Goal: Information Seeking & Learning: Learn about a topic

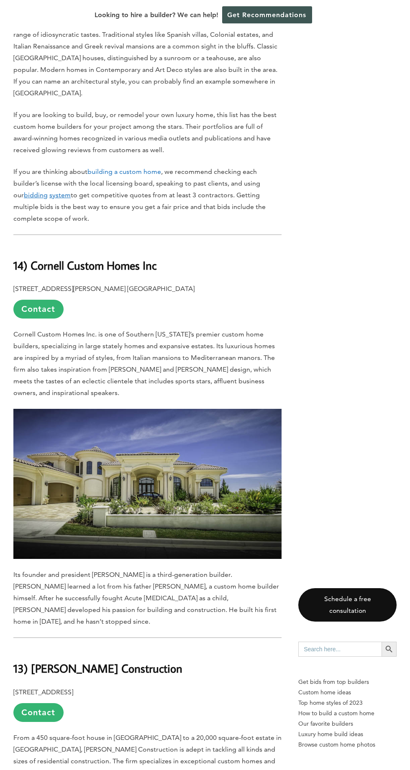
scroll to position [450, 0]
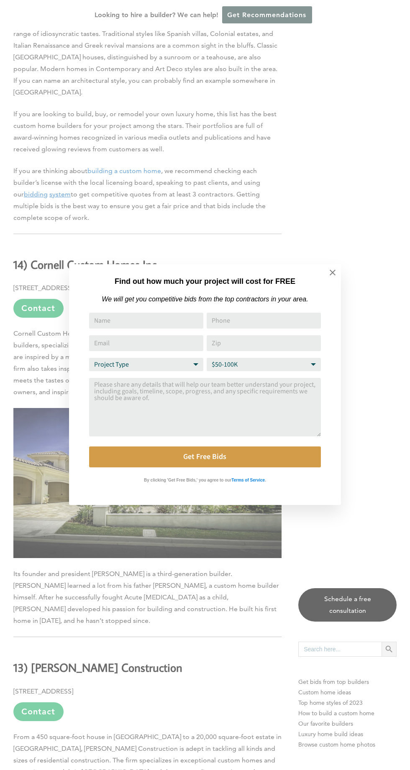
click at [332, 273] on icon at bounding box center [332, 273] width 6 height 6
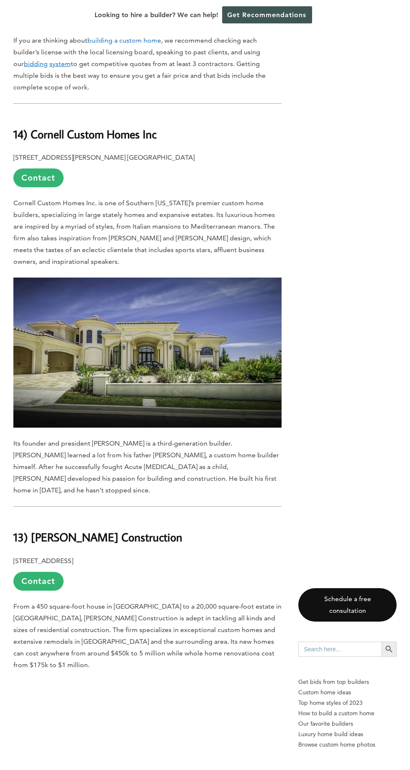
scroll to position [588, 0]
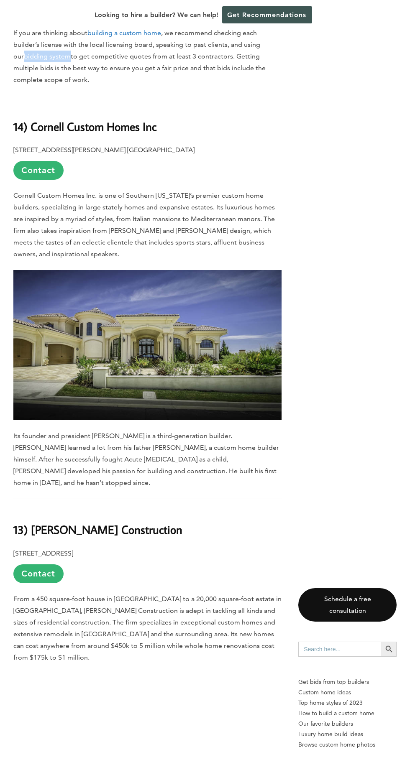
click at [228, 86] on p "If you are thinking about building a custom home , we recommend checking each b…" at bounding box center [147, 56] width 268 height 59
click at [71, 60] on link "bidding system" at bounding box center [47, 56] width 47 height 8
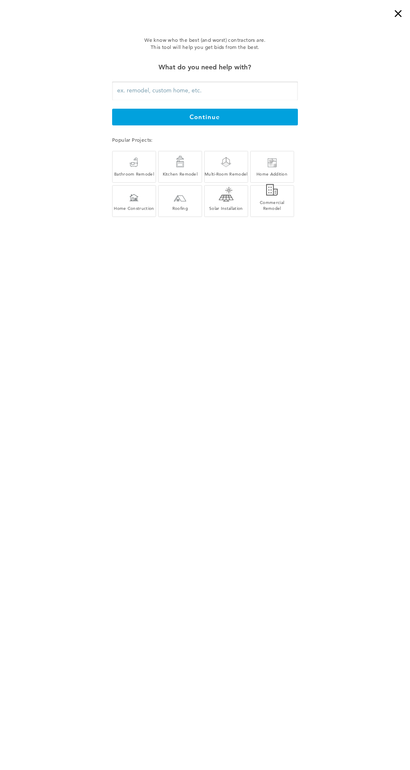
click at [282, 94] on input "text" at bounding box center [205, 91] width 186 height 19
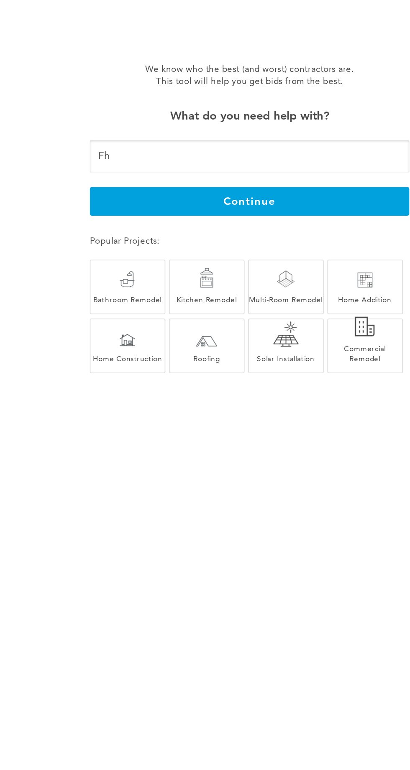
scroll to position [537, 0]
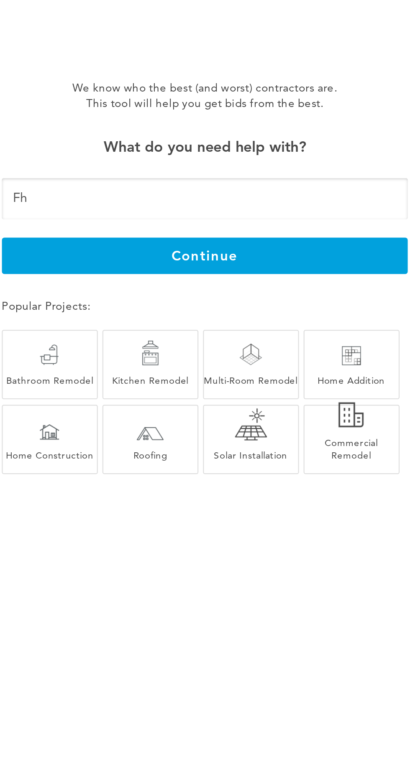
type input "Fh"
click at [268, 112] on button "continue" at bounding box center [205, 117] width 186 height 17
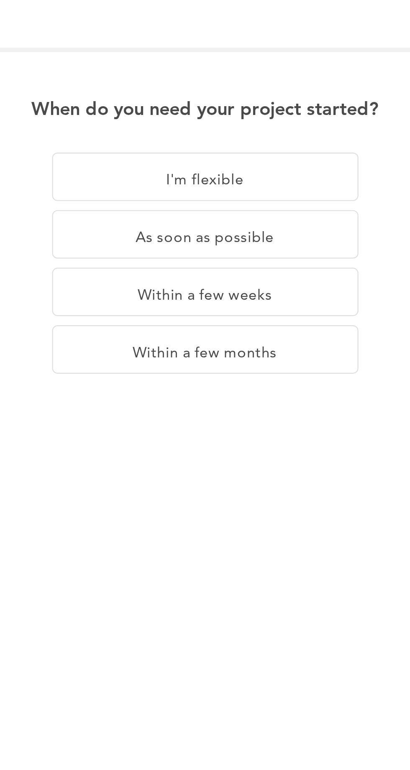
click at [229, 161] on div "Within a few months" at bounding box center [205, 160] width 140 height 22
